Goal: Transaction & Acquisition: Purchase product/service

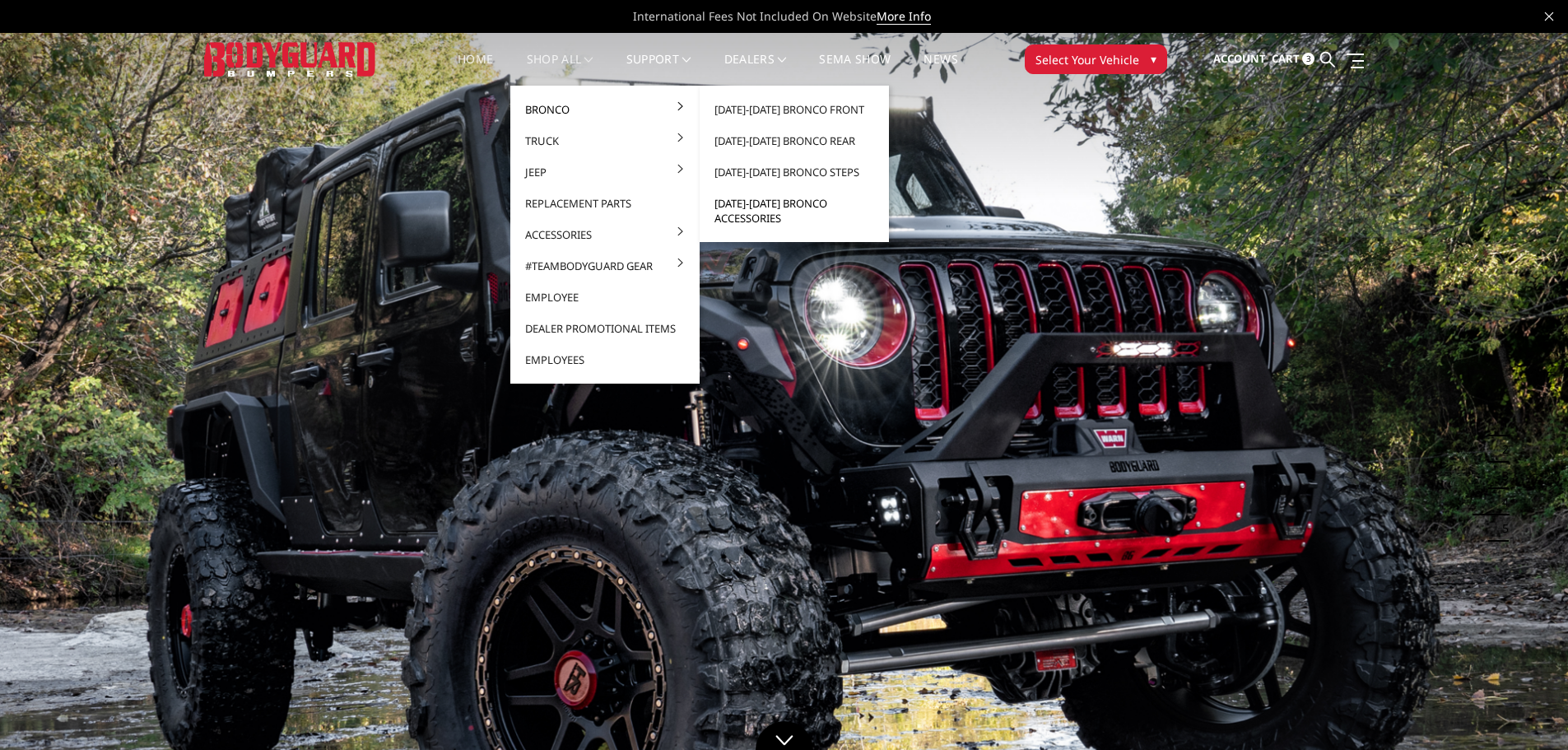
click at [770, 207] on link "[DATE]-[DATE] Bronco Accessories" at bounding box center [794, 210] width 177 height 46
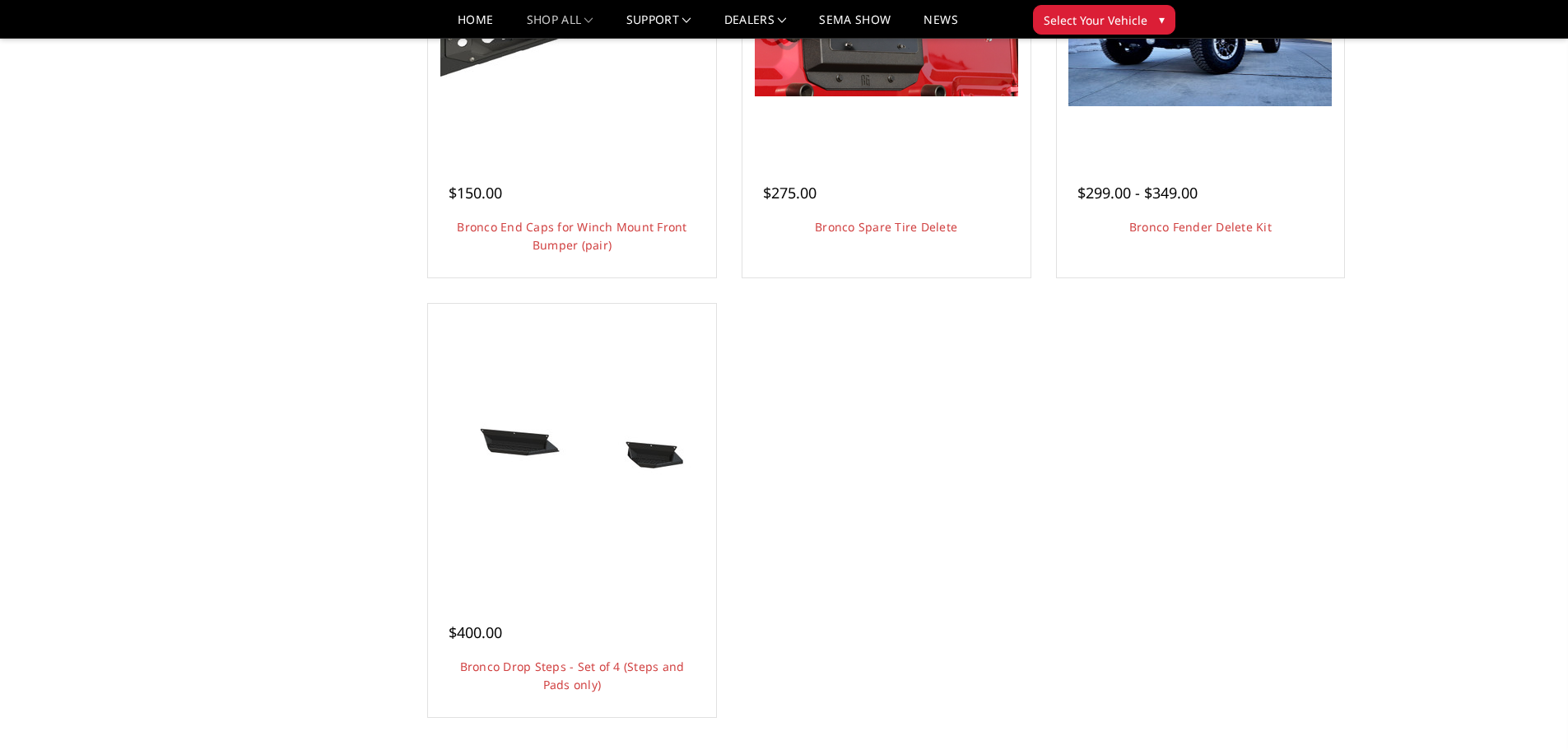
scroll to position [1235, 0]
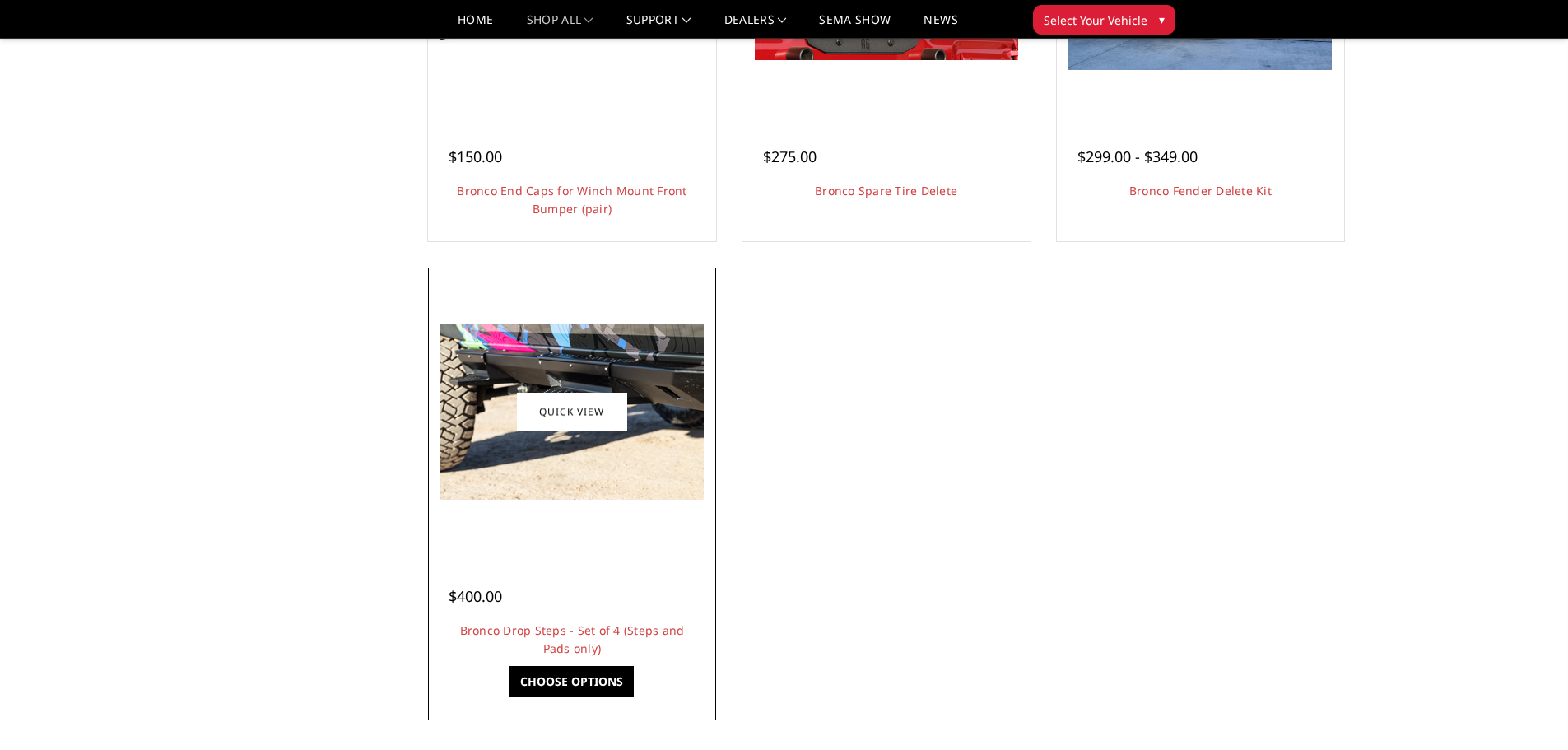
click at [591, 462] on img at bounding box center [572, 412] width 263 height 176
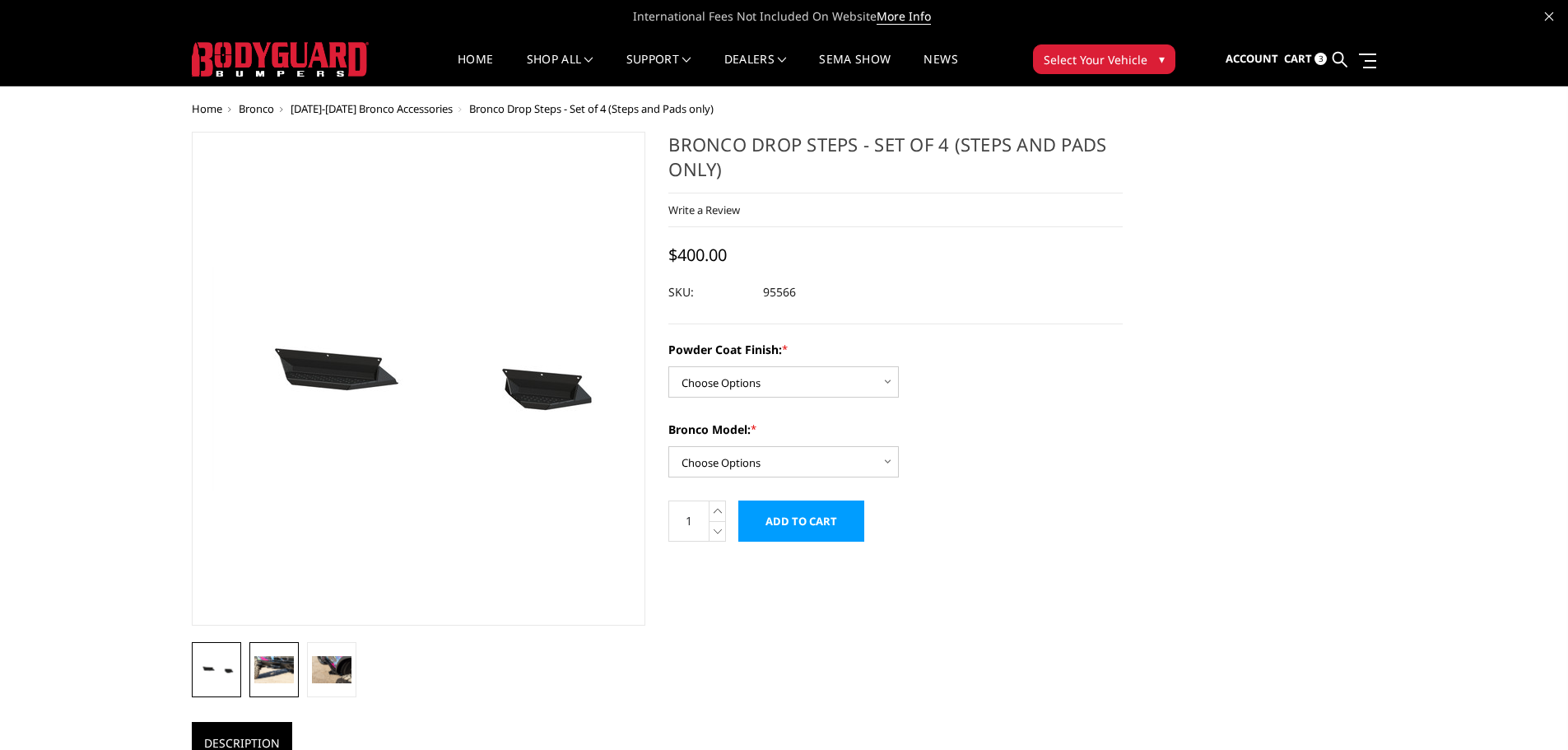
click at [266, 674] on img at bounding box center [274, 669] width 39 height 26
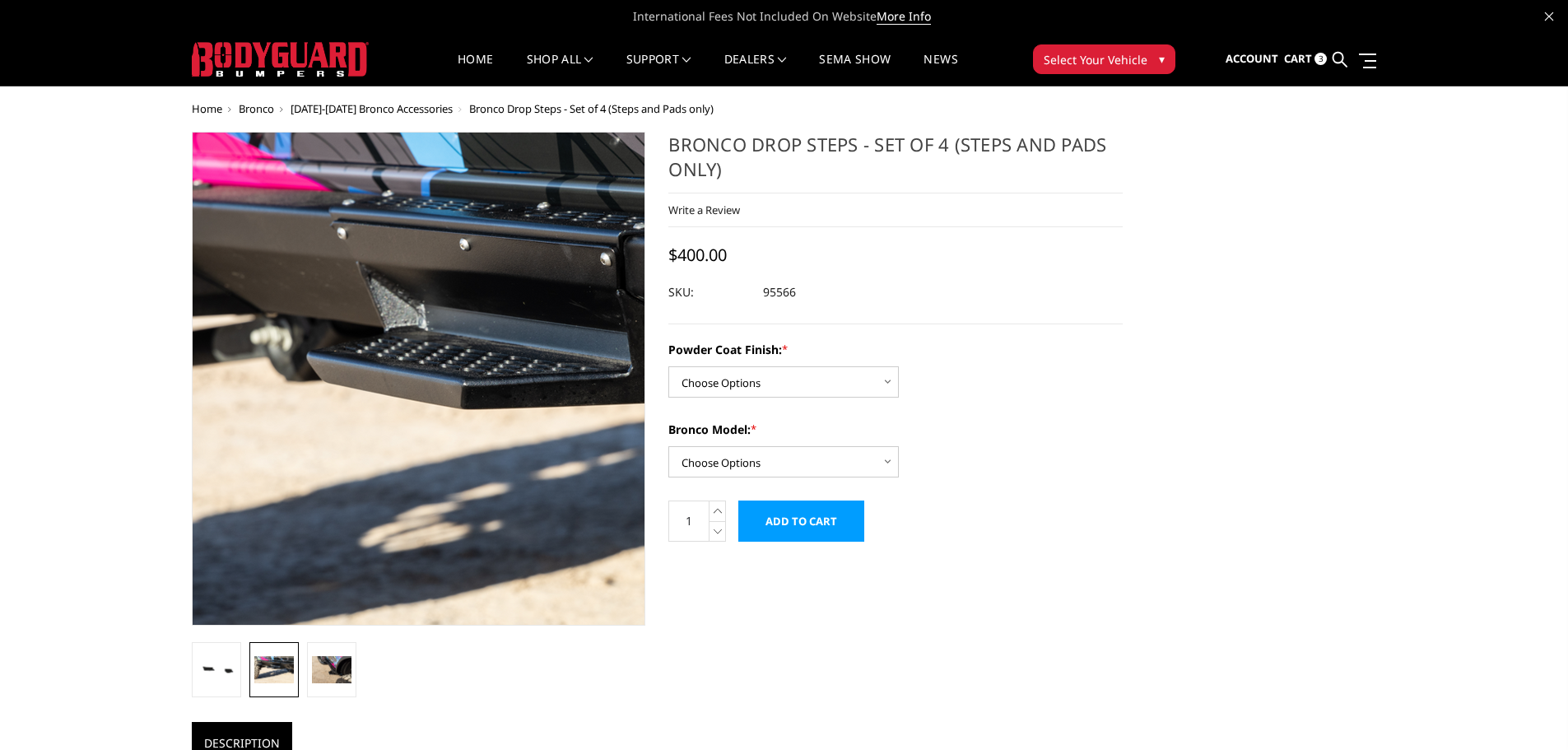
click at [380, 257] on img at bounding box center [470, 430] width 1053 height 701
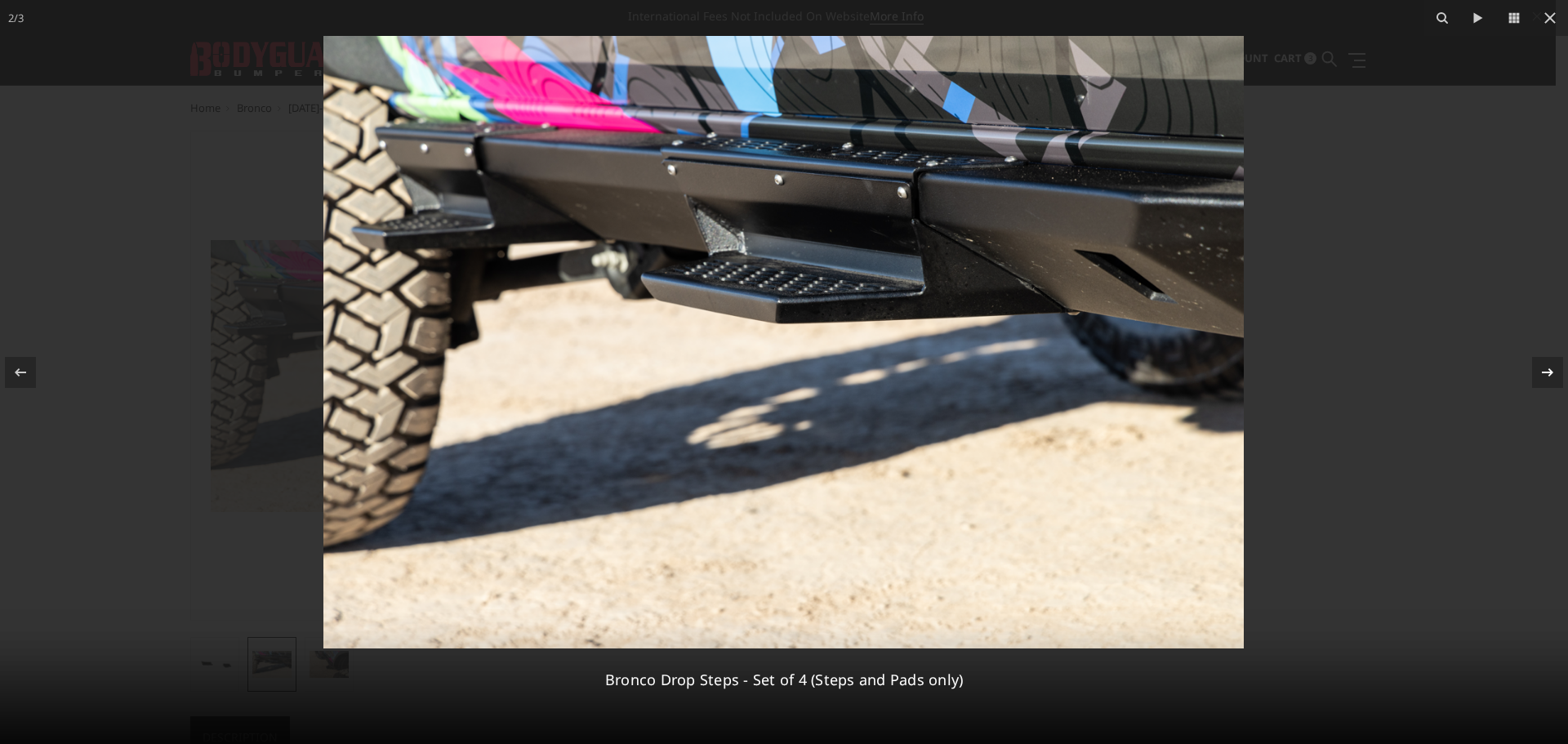
click at [1540, 373] on icon at bounding box center [1547, 372] width 19 height 19
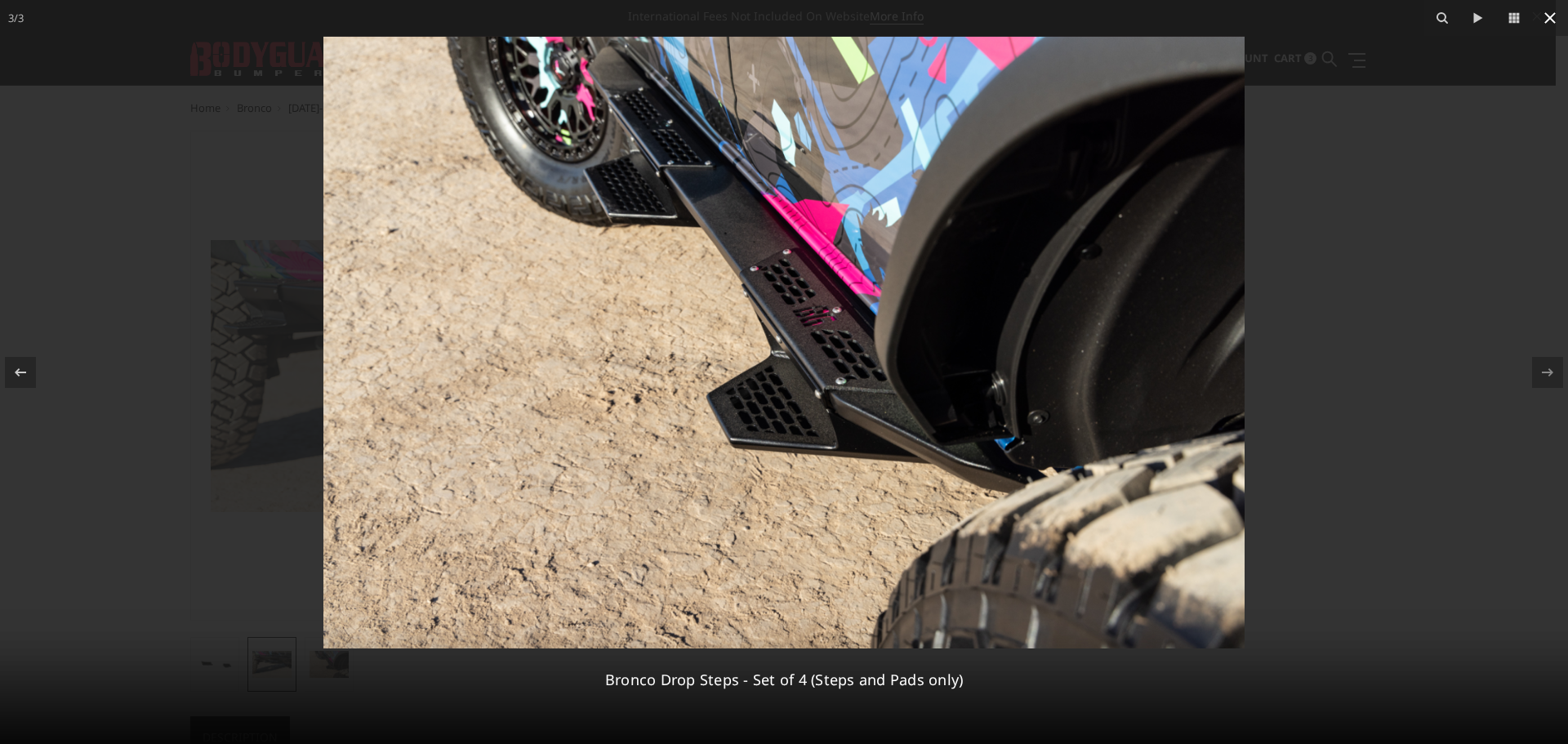
click at [1549, 18] on icon at bounding box center [1549, 18] width 11 height 11
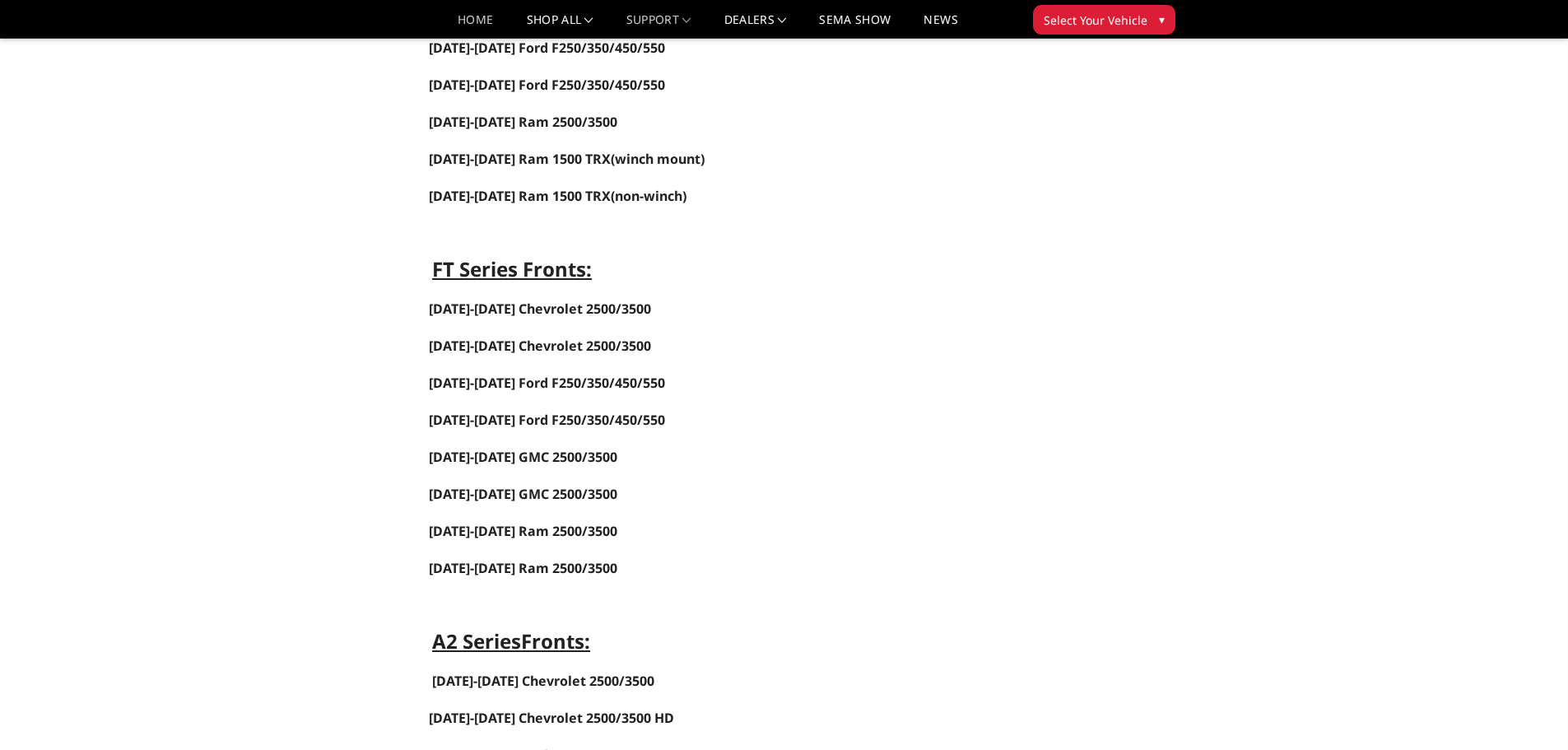
click at [461, 16] on link "Home" at bounding box center [475, 26] width 35 height 24
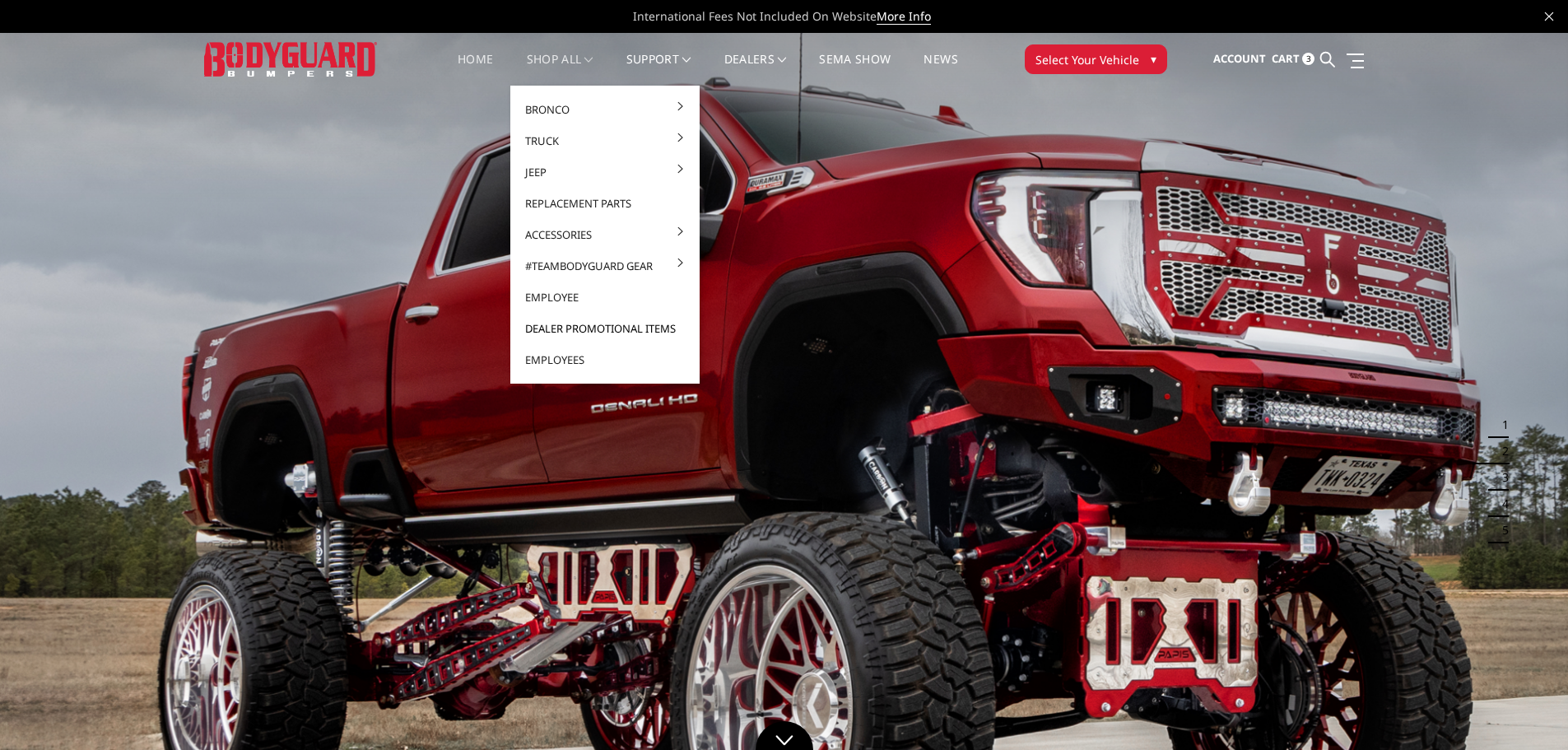
click at [563, 329] on link "Dealer Promotional Items" at bounding box center [604, 328] width 177 height 31
